Goal: Complete application form: Complete application form

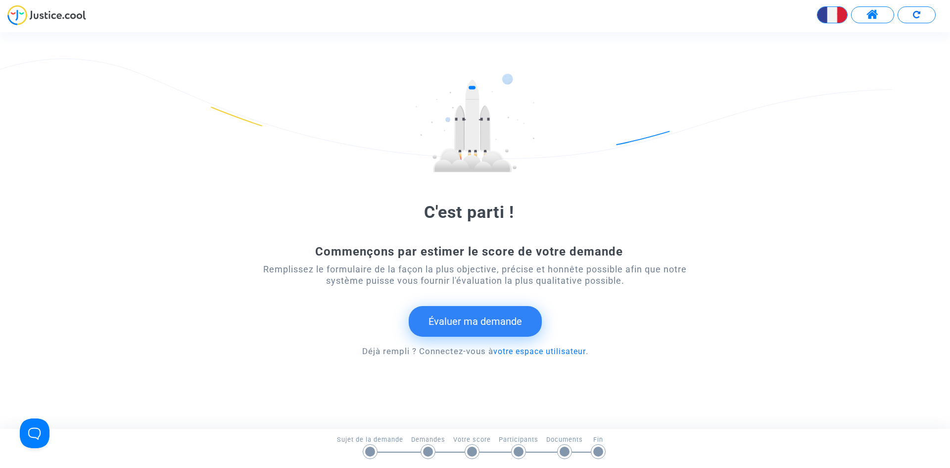
click at [476, 320] on button "Évaluer ma demande" at bounding box center [475, 321] width 133 height 31
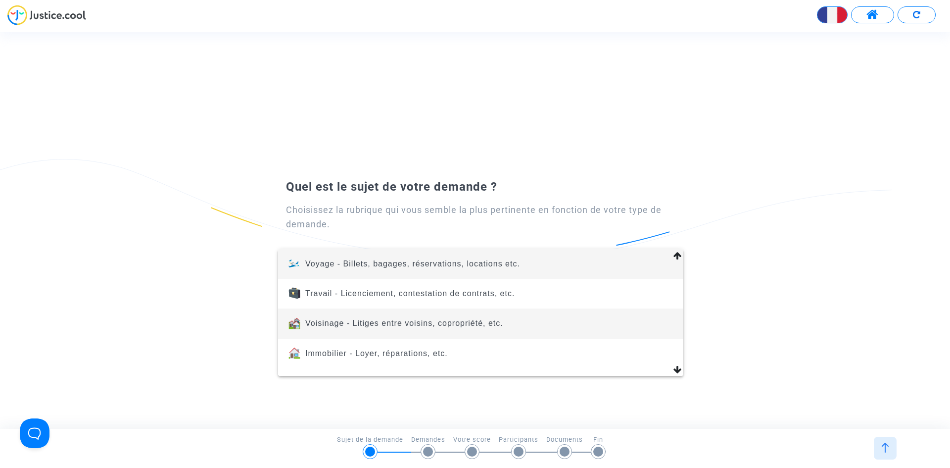
scroll to position [112, 0]
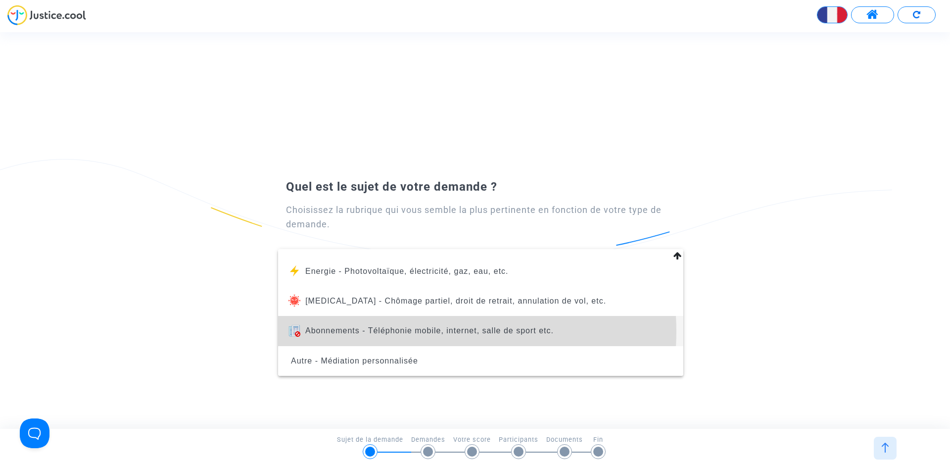
click at [412, 331] on span "Abonnements - Téléphonie mobile, internet, salle de sport etc." at bounding box center [429, 330] width 248 height 8
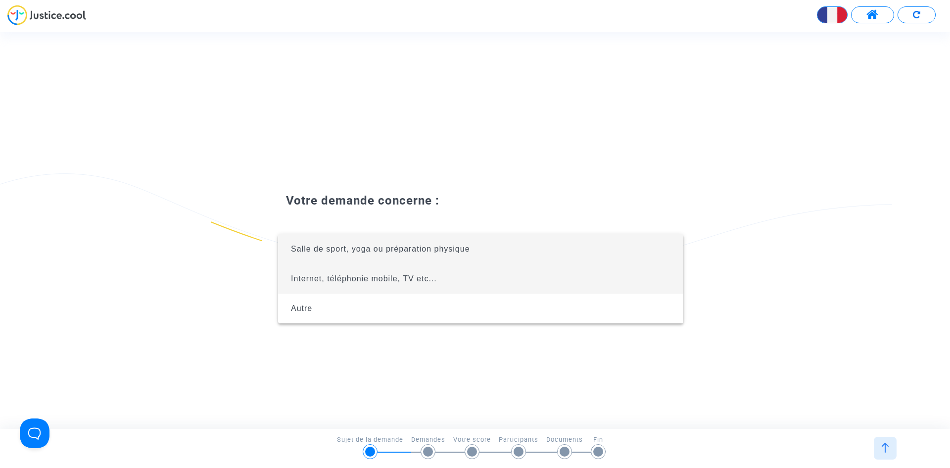
click at [355, 280] on span "Internet, téléphonie mobile, TV etc..." at bounding box center [364, 278] width 146 height 8
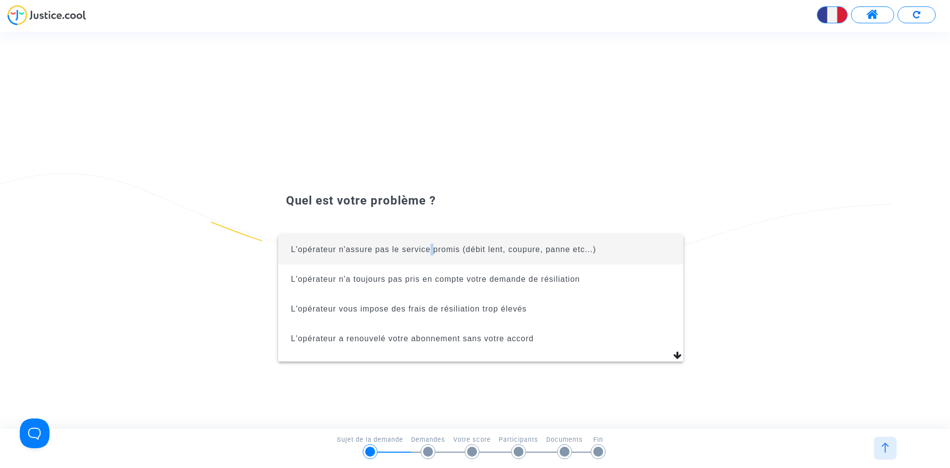
click at [431, 252] on span "L'opérateur n'assure pas le service promis (débit lent, coupure, panne etc...)" at bounding box center [443, 249] width 305 height 8
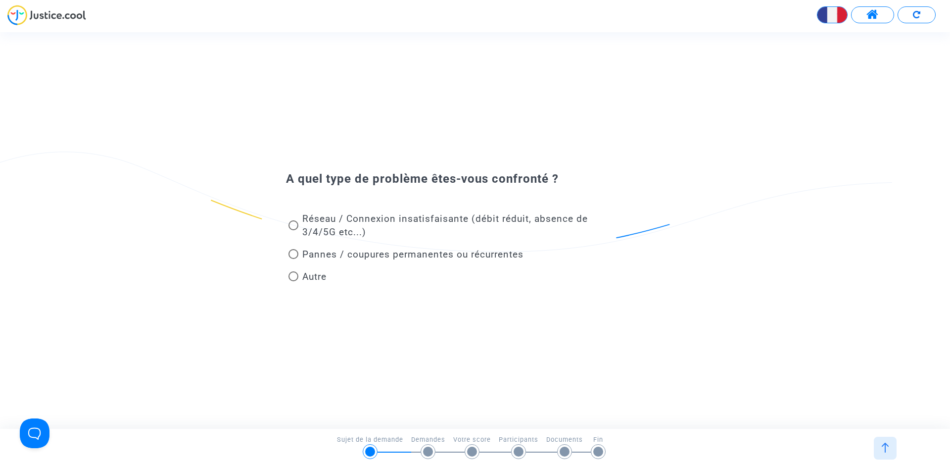
click at [288, 255] on div "Pannes / coupures permanentes ou récurrentes" at bounding box center [447, 256] width 337 height 22
click at [292, 254] on span at bounding box center [294, 254] width 10 height 10
click at [293, 259] on input "Pannes / coupures permanentes ou récurrentes" at bounding box center [293, 259] width 0 height 0
radio input "true"
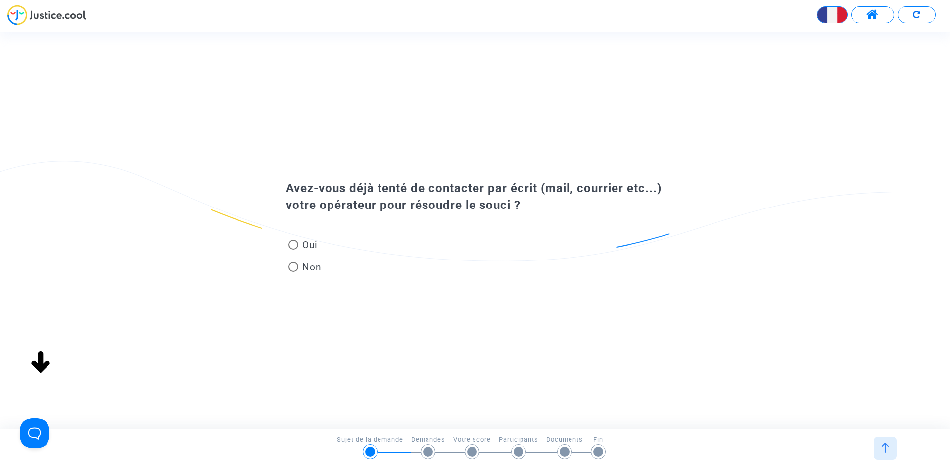
click at [294, 245] on span at bounding box center [294, 245] width 10 height 10
click at [294, 249] on input "Oui" at bounding box center [293, 249] width 0 height 0
radio input "true"
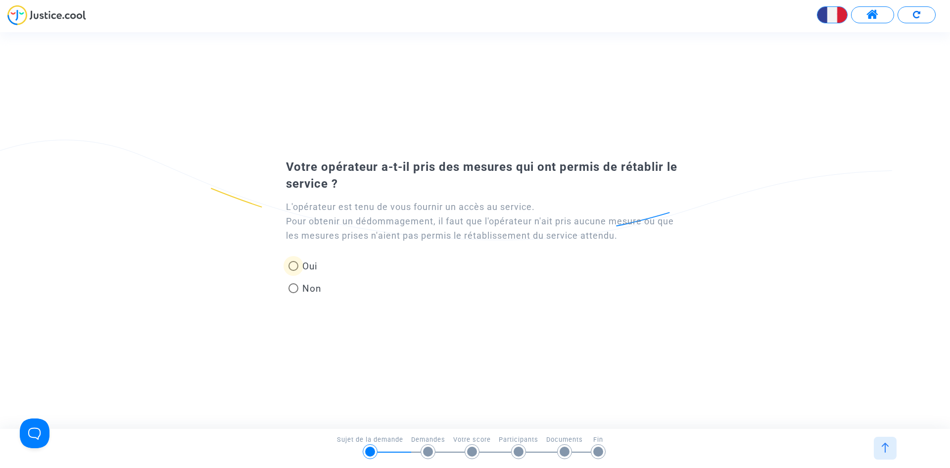
click at [293, 268] on span at bounding box center [294, 266] width 10 height 10
click at [293, 271] on input "Oui" at bounding box center [293, 271] width 0 height 0
radio input "true"
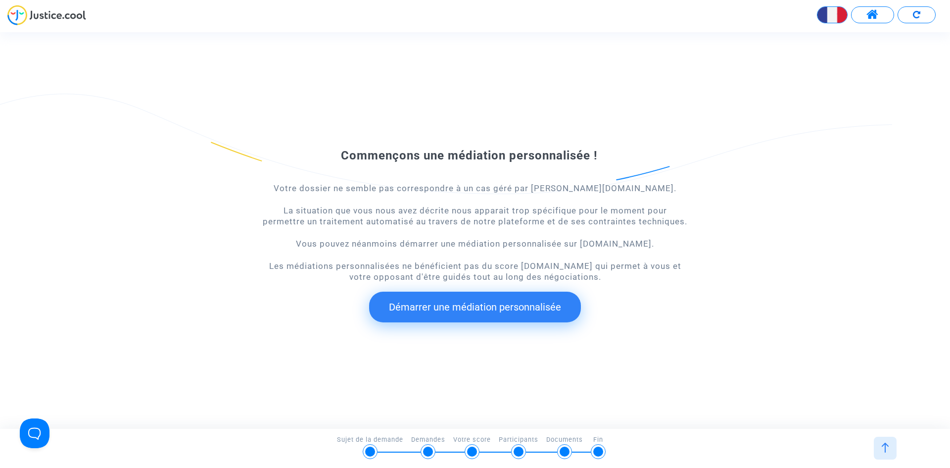
click at [490, 297] on button "Démarrer une médiation personnalisée" at bounding box center [475, 307] width 212 height 31
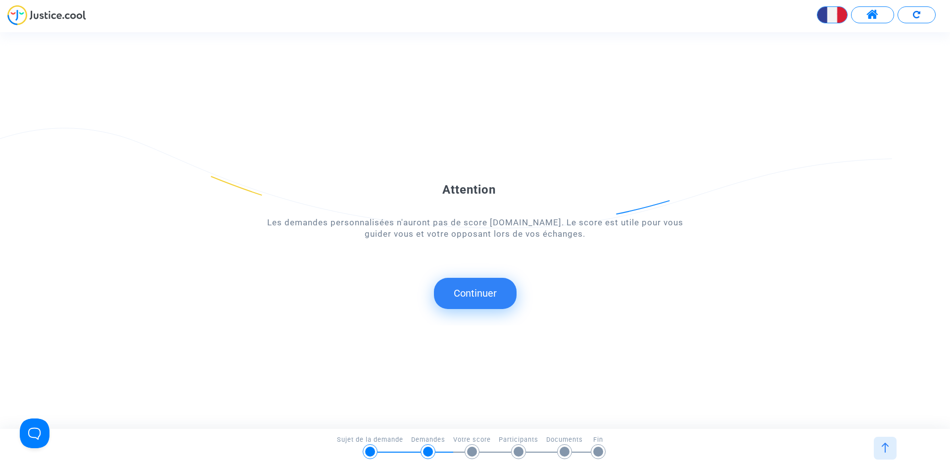
click at [470, 292] on button "Continuer" at bounding box center [475, 293] width 83 height 31
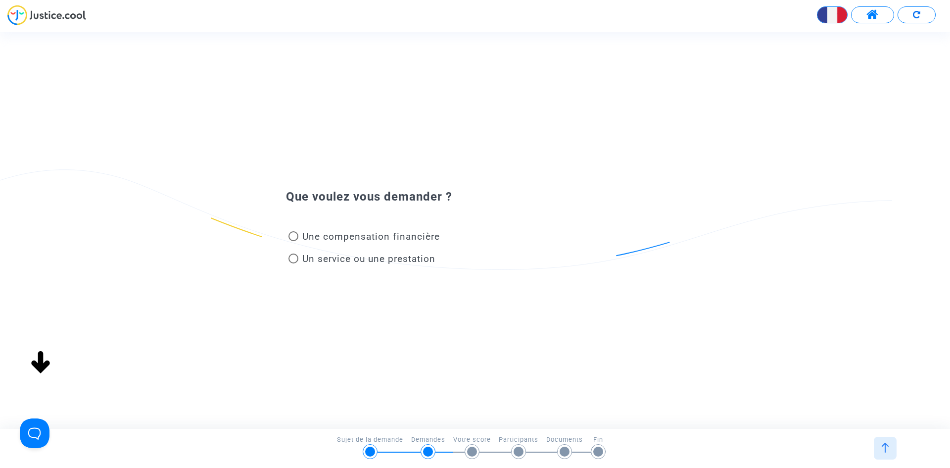
click at [293, 258] on span at bounding box center [294, 258] width 10 height 10
click at [293, 263] on input "Un service ou une prestation" at bounding box center [293, 263] width 0 height 0
radio input "true"
